Goal: Navigation & Orientation: Understand site structure

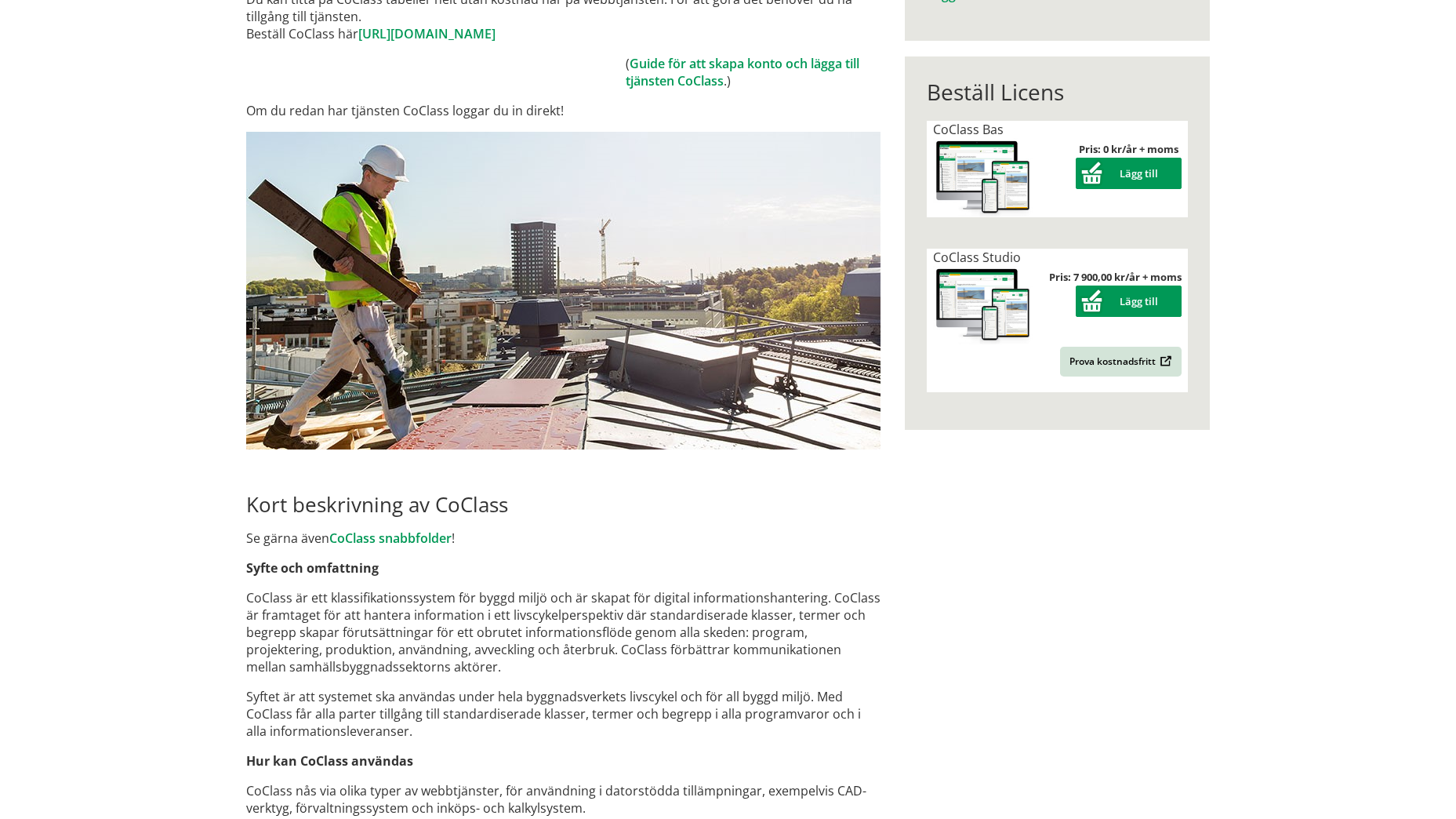
scroll to position [291, 0]
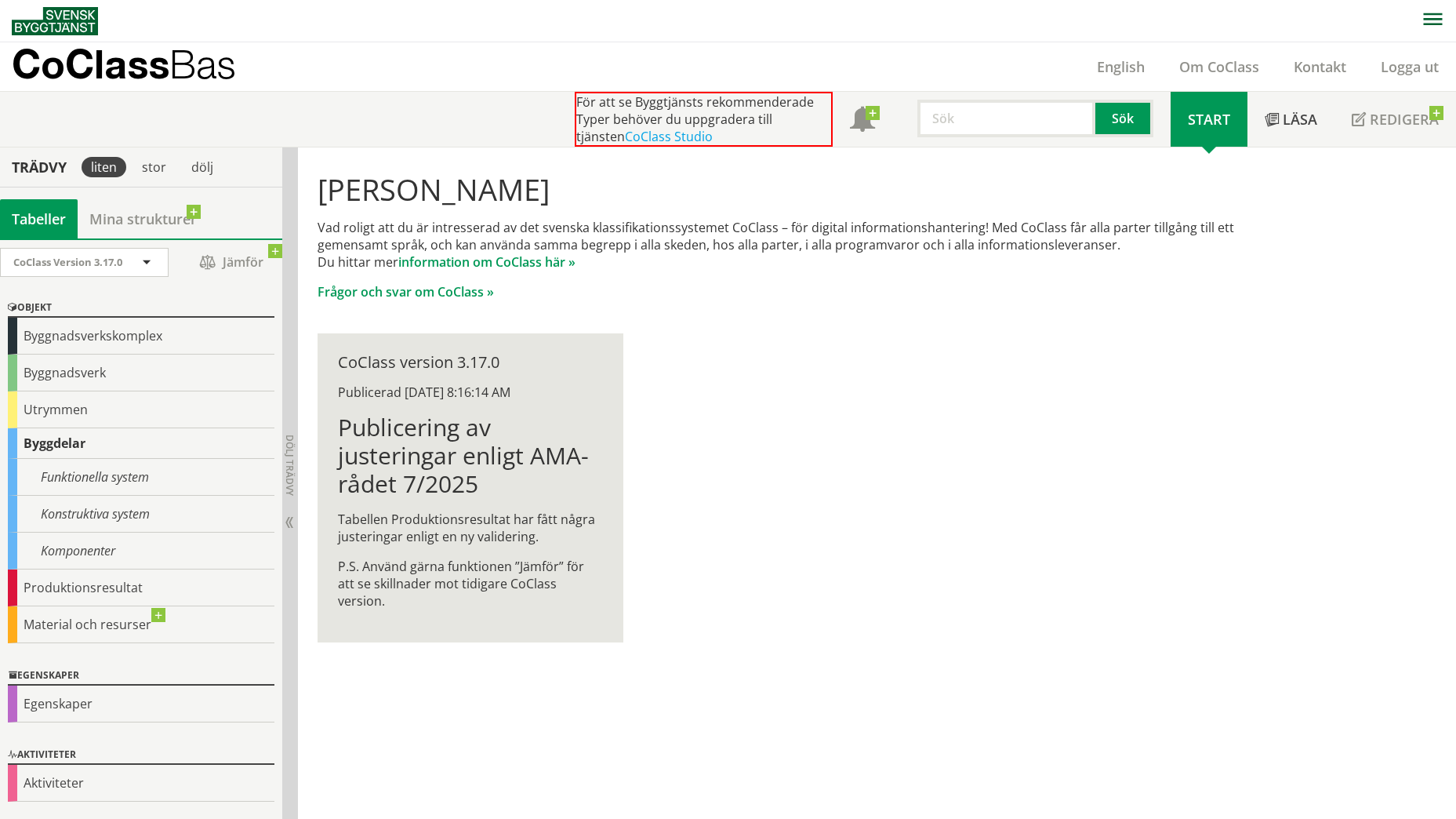
scroll to position [1, 0]
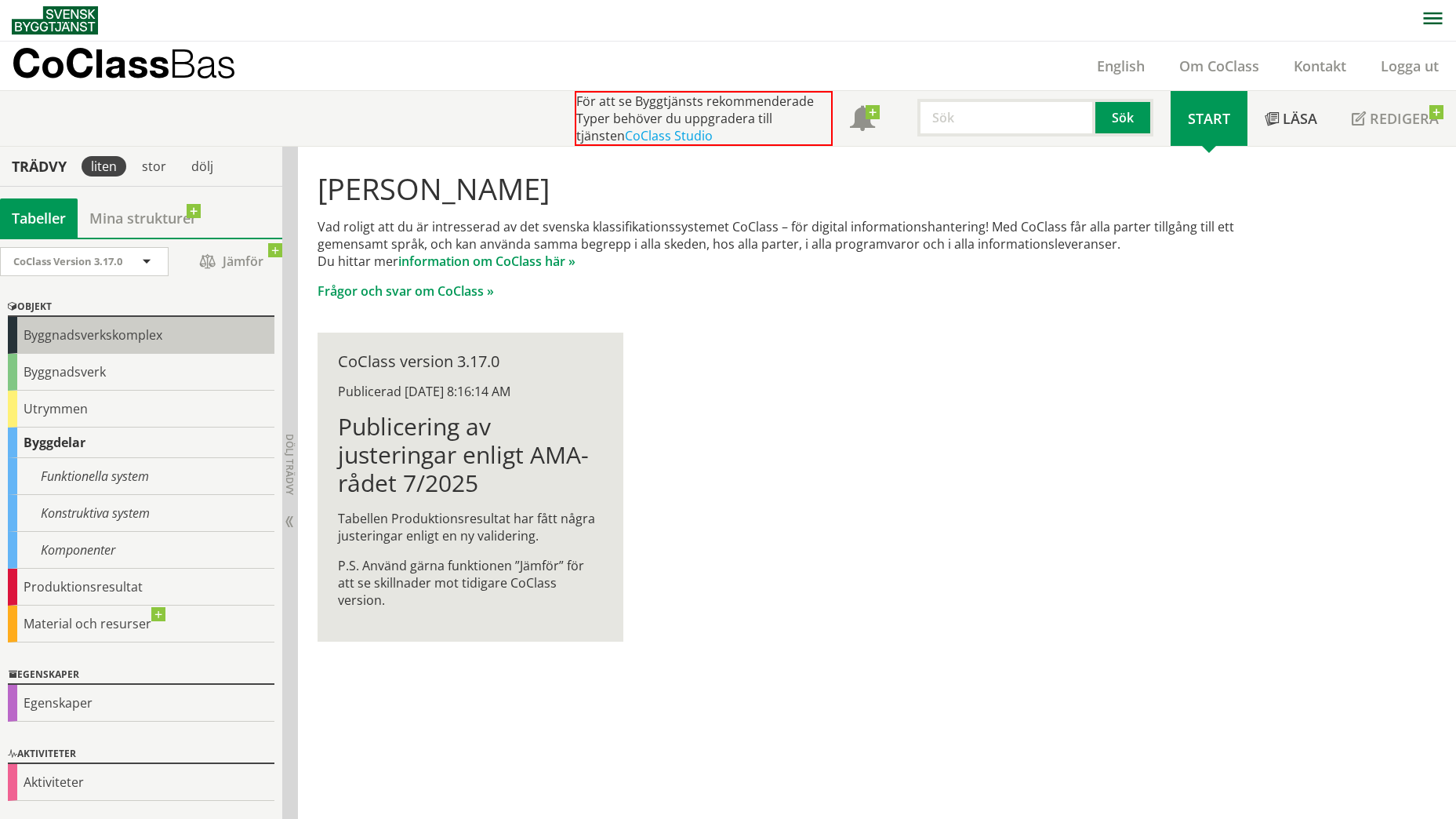
click at [216, 340] on div "Byggnadsverkskomplex" at bounding box center [141, 335] width 266 height 37
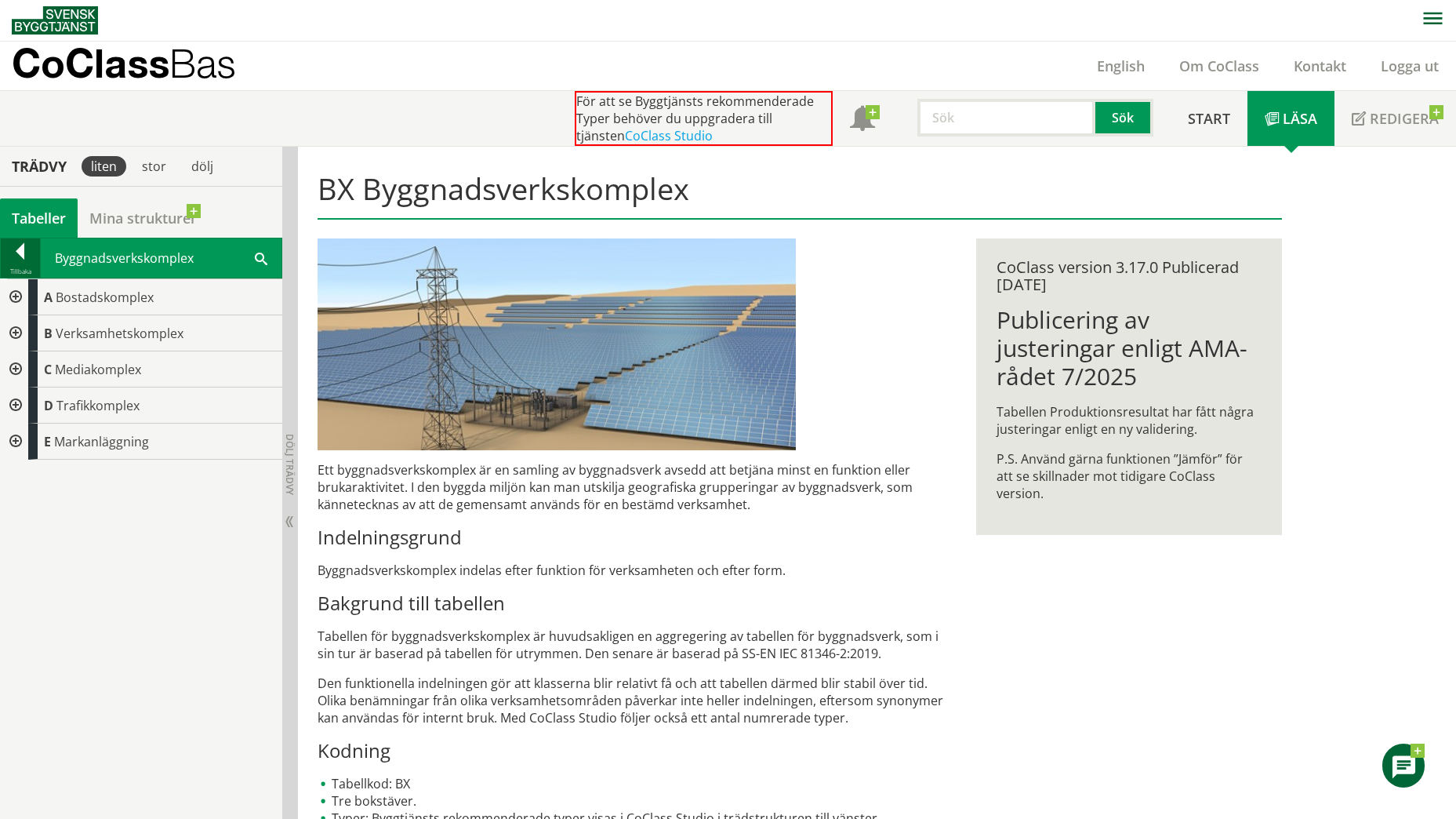
click at [33, 243] on div at bounding box center [20, 253] width 39 height 22
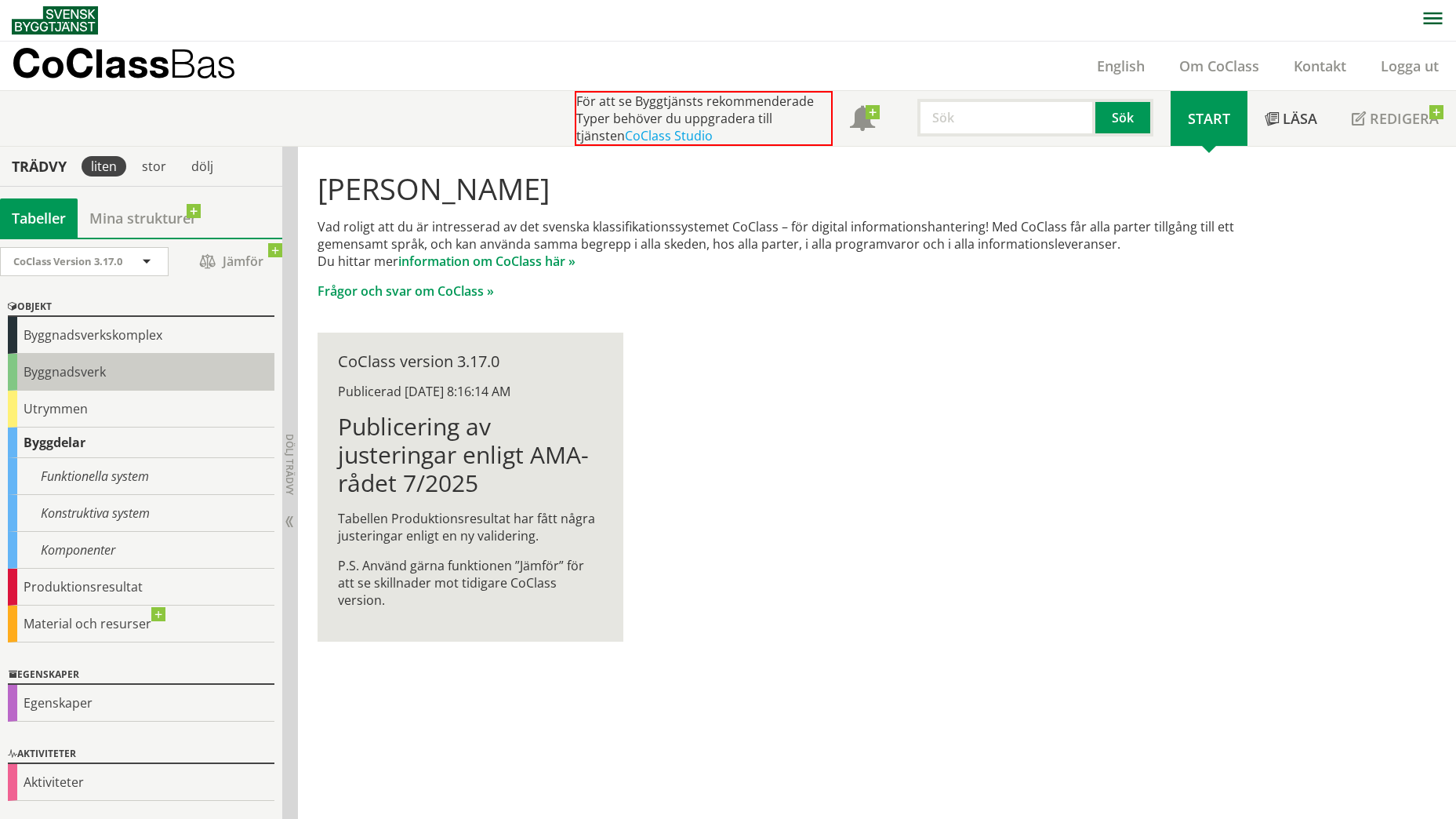
click at [113, 372] on div "Byggnadsverk" at bounding box center [141, 372] width 266 height 37
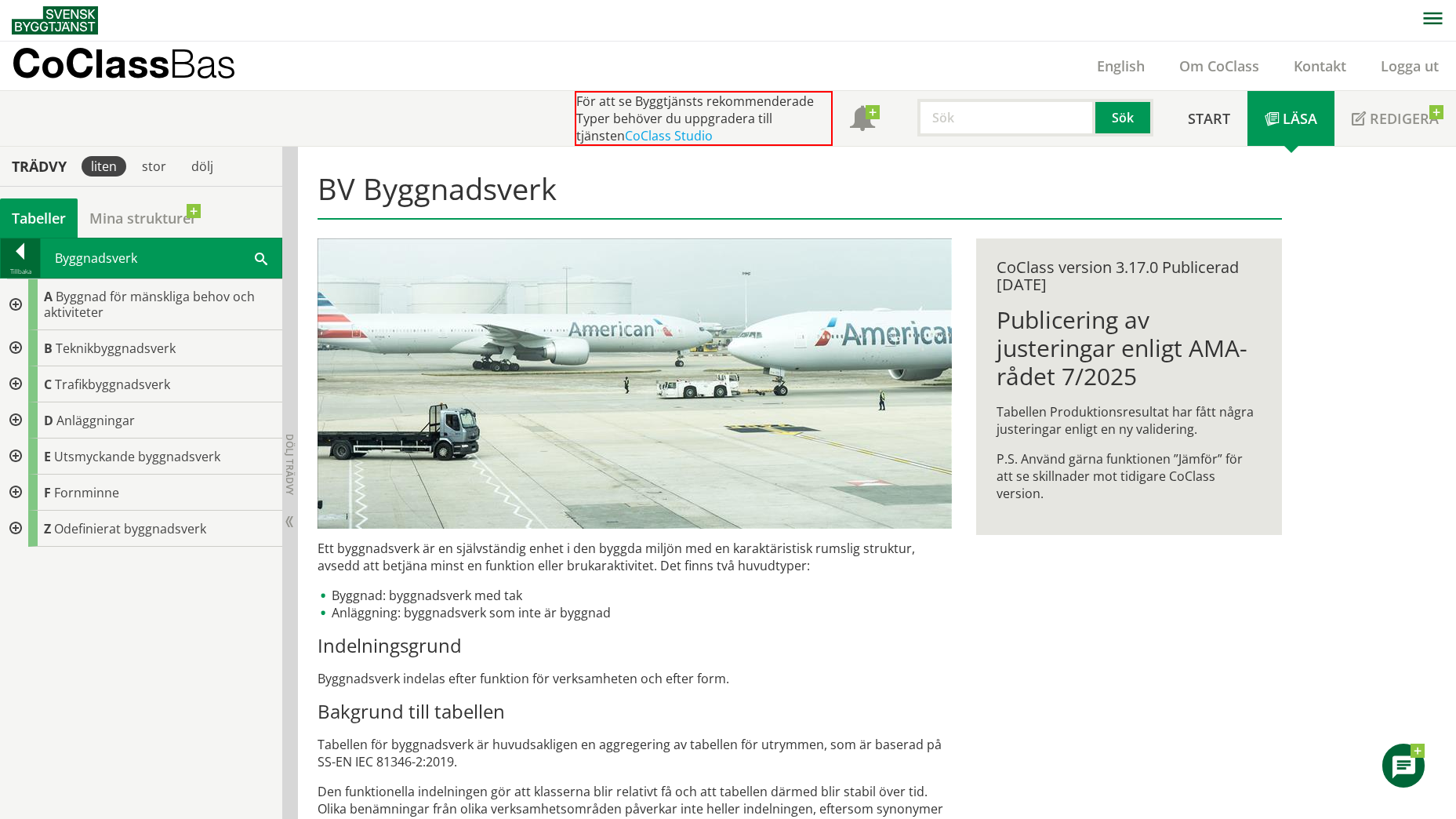
click at [11, 251] on div at bounding box center [20, 253] width 39 height 22
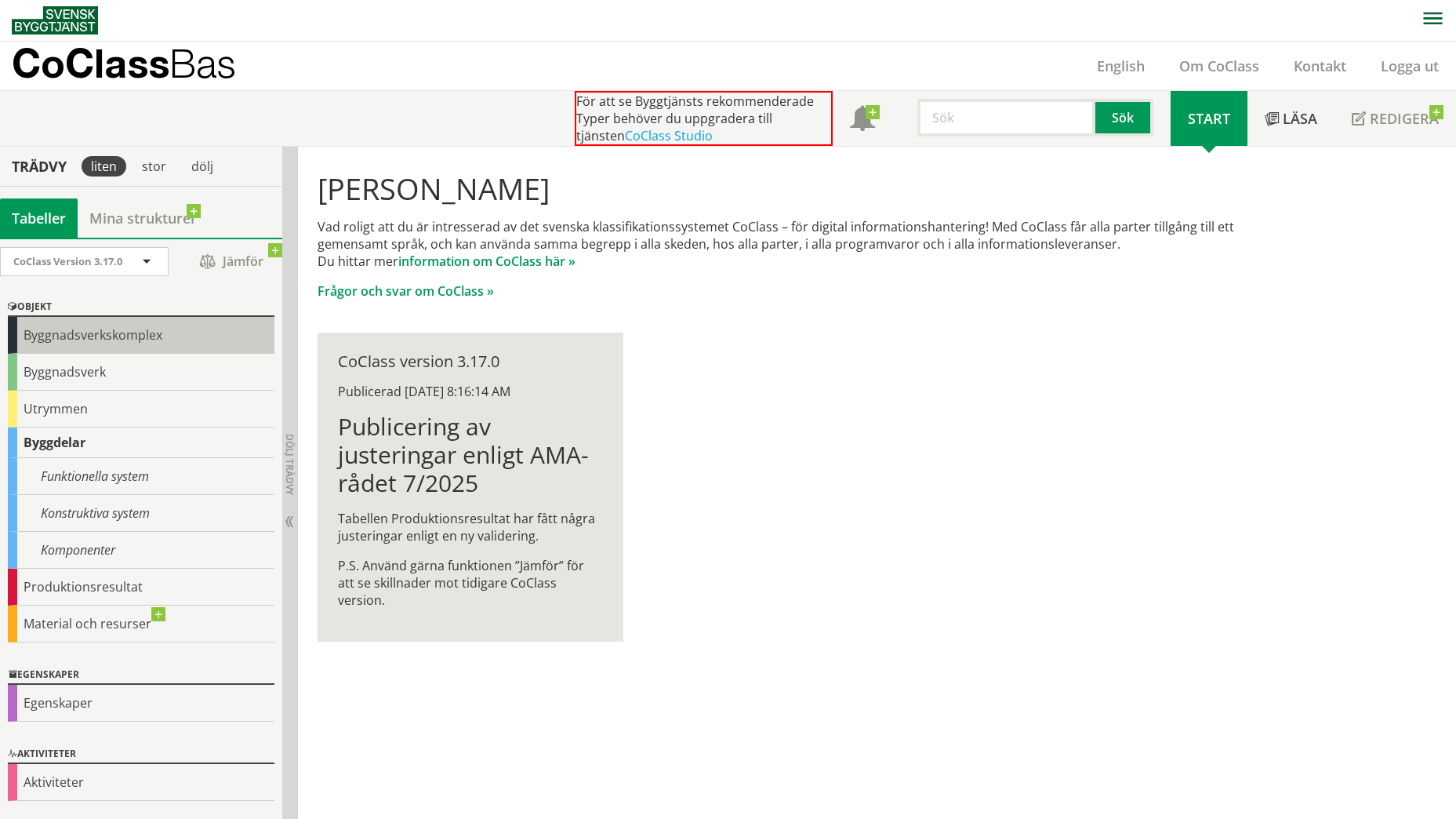
click at [152, 342] on div "Byggnadsverkskomplex" at bounding box center [141, 335] width 266 height 37
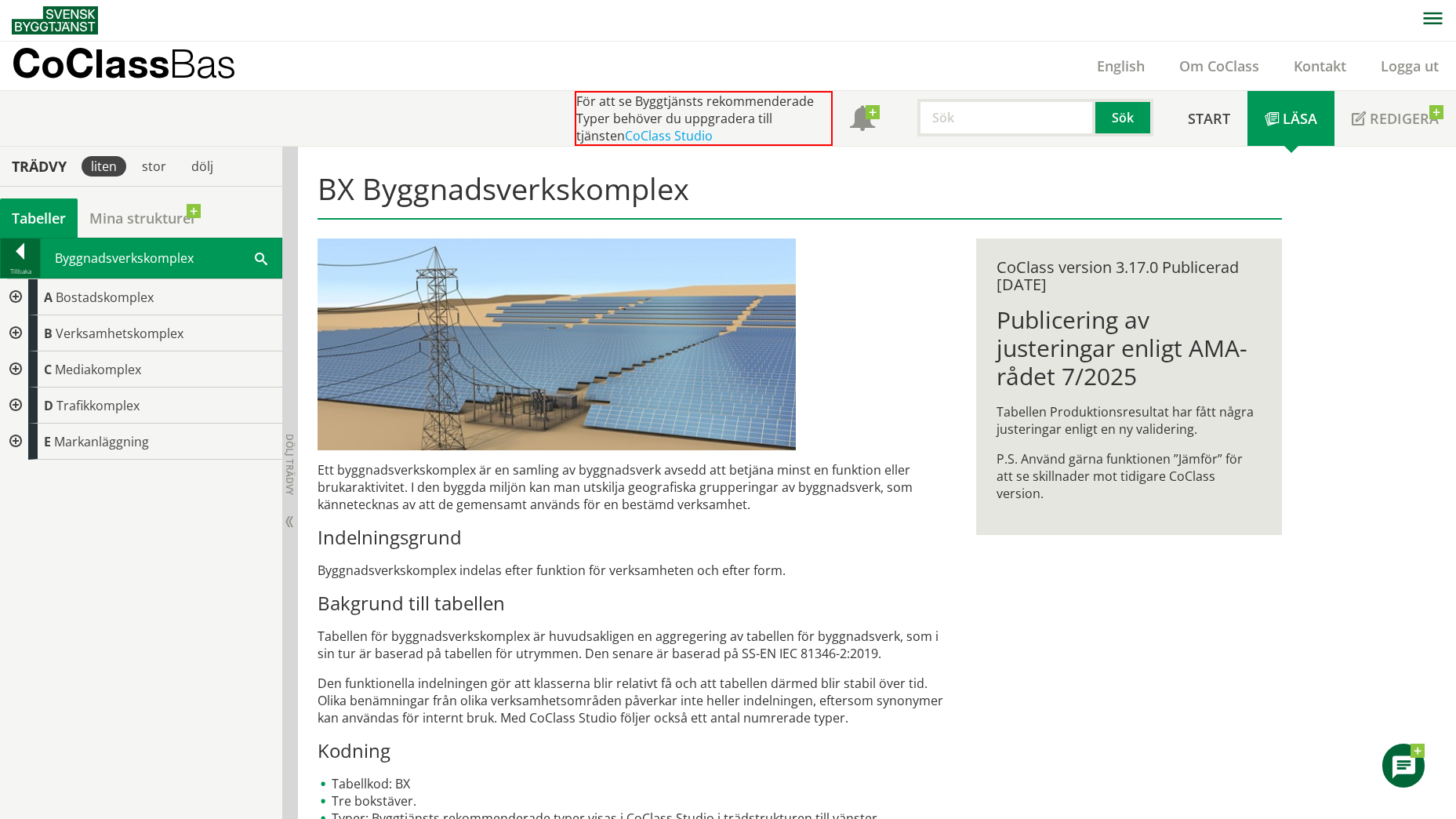
click at [25, 256] on div at bounding box center [20, 253] width 39 height 22
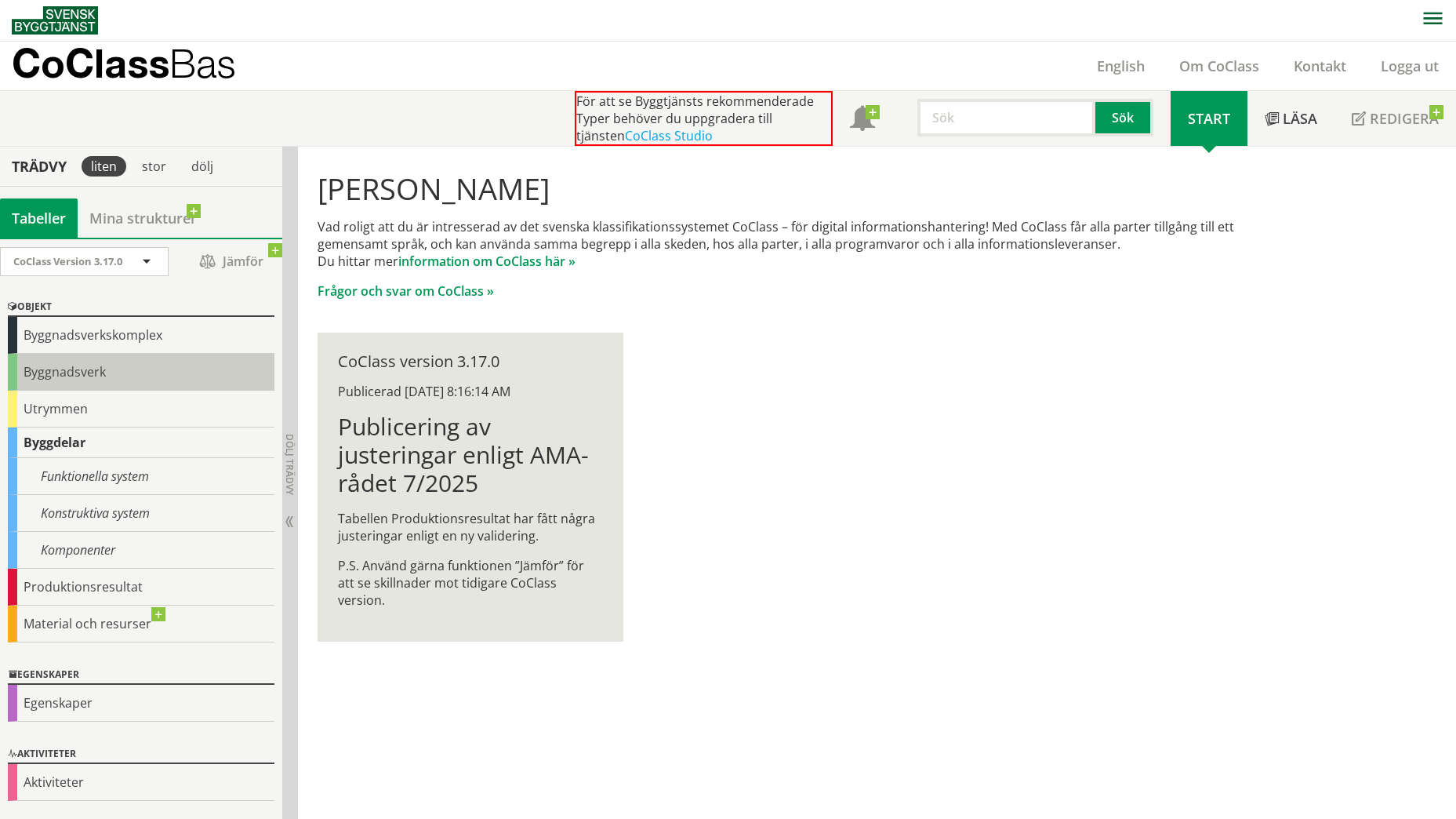
click at [107, 364] on div "Byggnadsverk" at bounding box center [141, 372] width 266 height 37
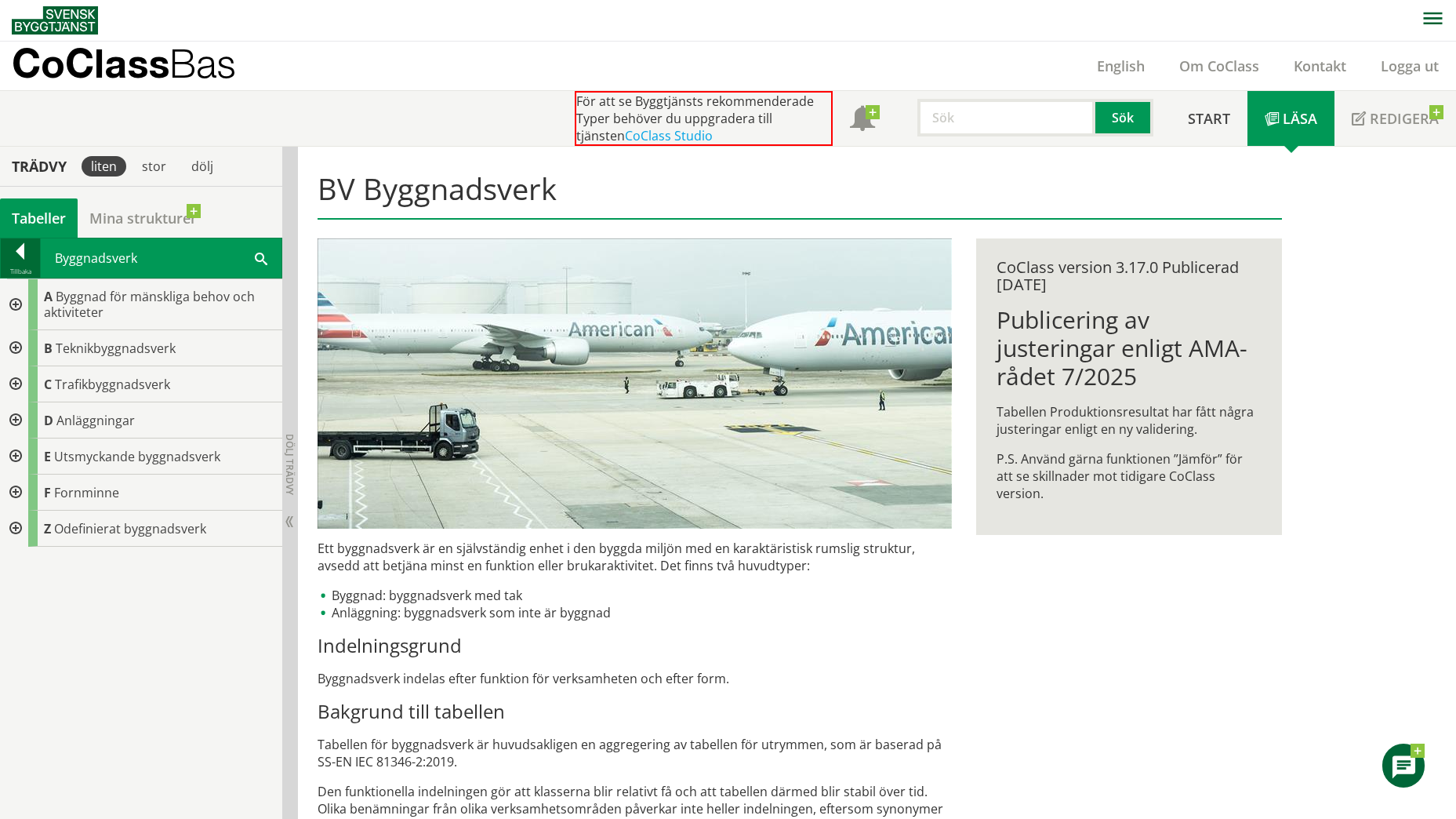
click at [22, 254] on div at bounding box center [20, 253] width 39 height 22
